Goal: Task Accomplishment & Management: Use online tool/utility

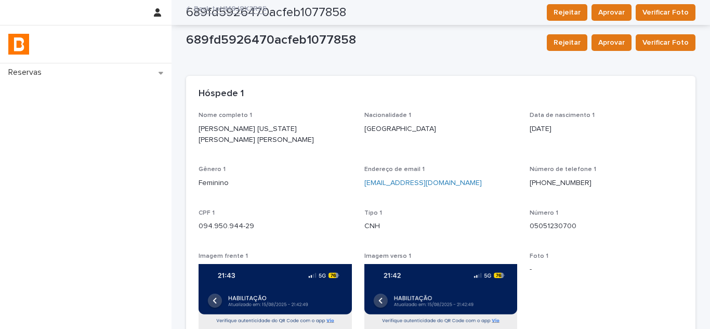
scroll to position [156, 0]
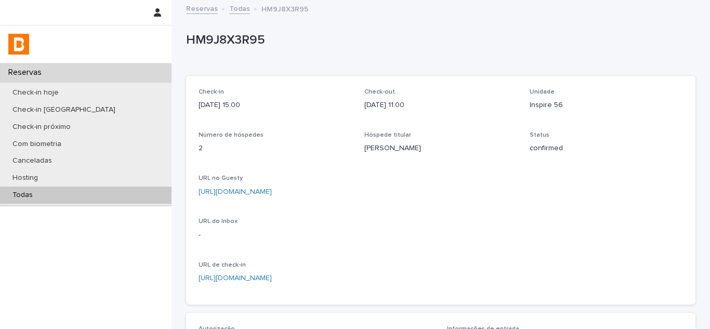
click at [145, 197] on div "Todas" at bounding box center [86, 195] width 172 height 17
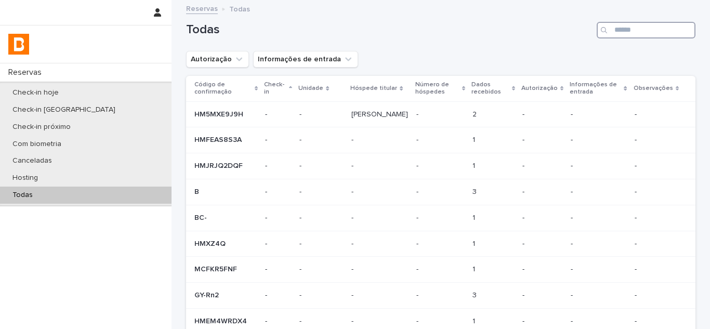
click at [620, 36] on input "Search" at bounding box center [646, 30] width 99 height 17
paste input "**********"
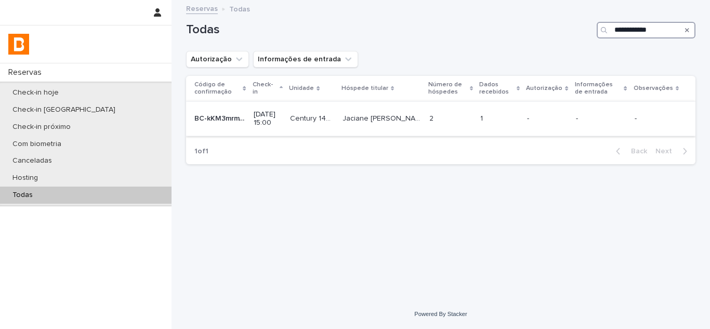
type input "**********"
click at [439, 130] on td "2 2" at bounding box center [450, 118] width 51 height 35
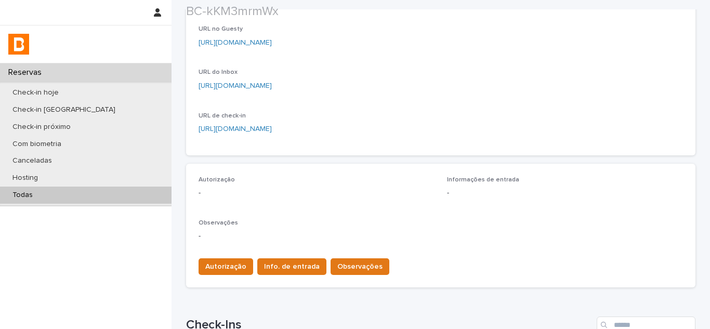
scroll to position [289, 0]
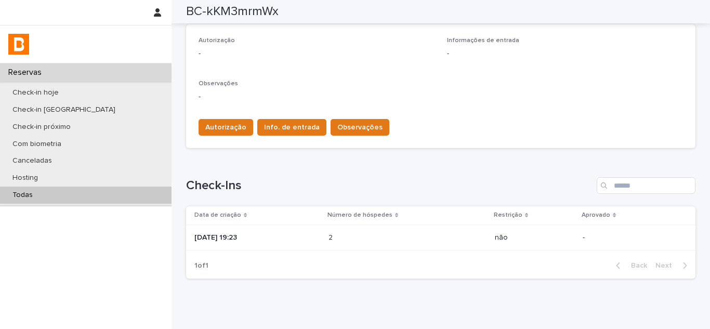
click at [256, 245] on div "[DATE] 19:23" at bounding box center [258, 237] width 126 height 17
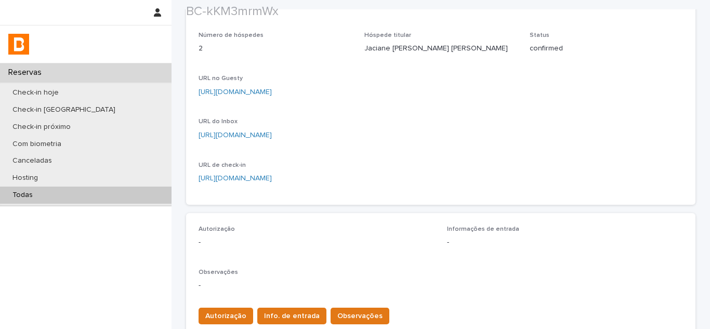
scroll to position [104, 0]
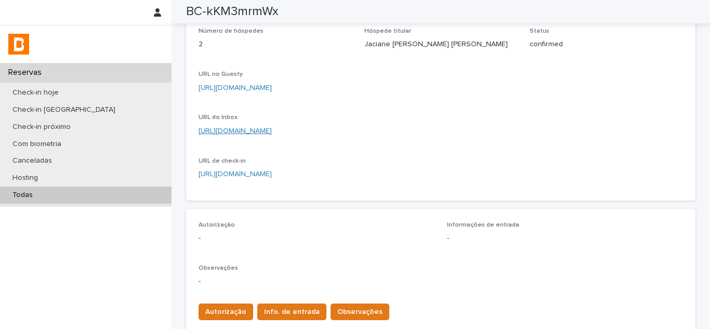
click at [272, 133] on link "[URL][DOMAIN_NAME]" at bounding box center [235, 130] width 73 height 7
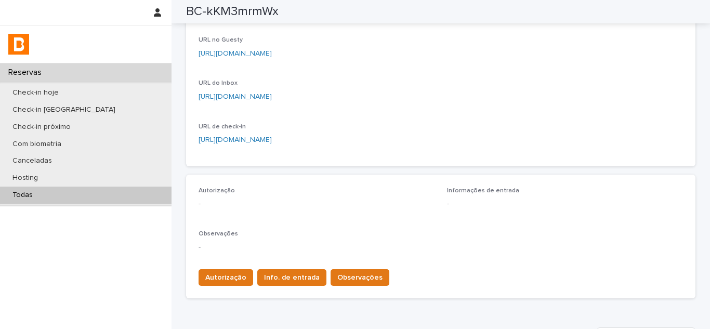
scroll to position [156, 0]
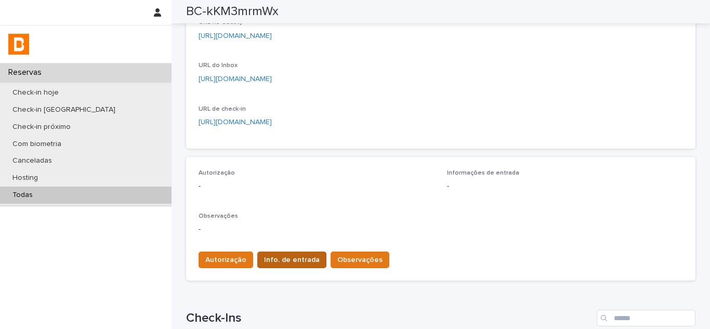
click at [286, 253] on button "Info. de entrada" at bounding box center [291, 260] width 69 height 17
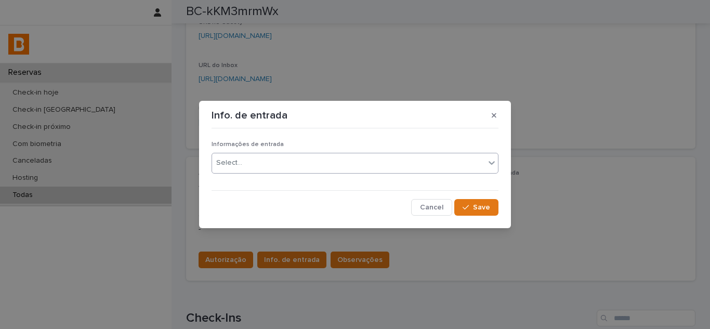
click at [311, 159] on div "Select..." at bounding box center [348, 162] width 273 height 17
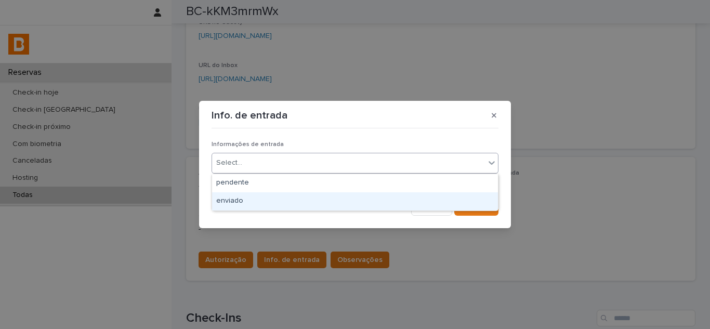
click at [266, 196] on div "enviado" at bounding box center [355, 201] width 286 height 18
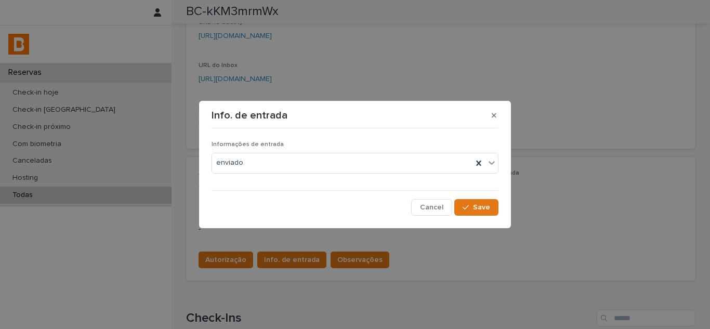
click at [484, 216] on div "Informações de entrada enviado Cancel Save" at bounding box center [355, 174] width 292 height 88
click at [484, 211] on span "Save" at bounding box center [481, 207] width 17 height 7
